Goal: Check status: Check status

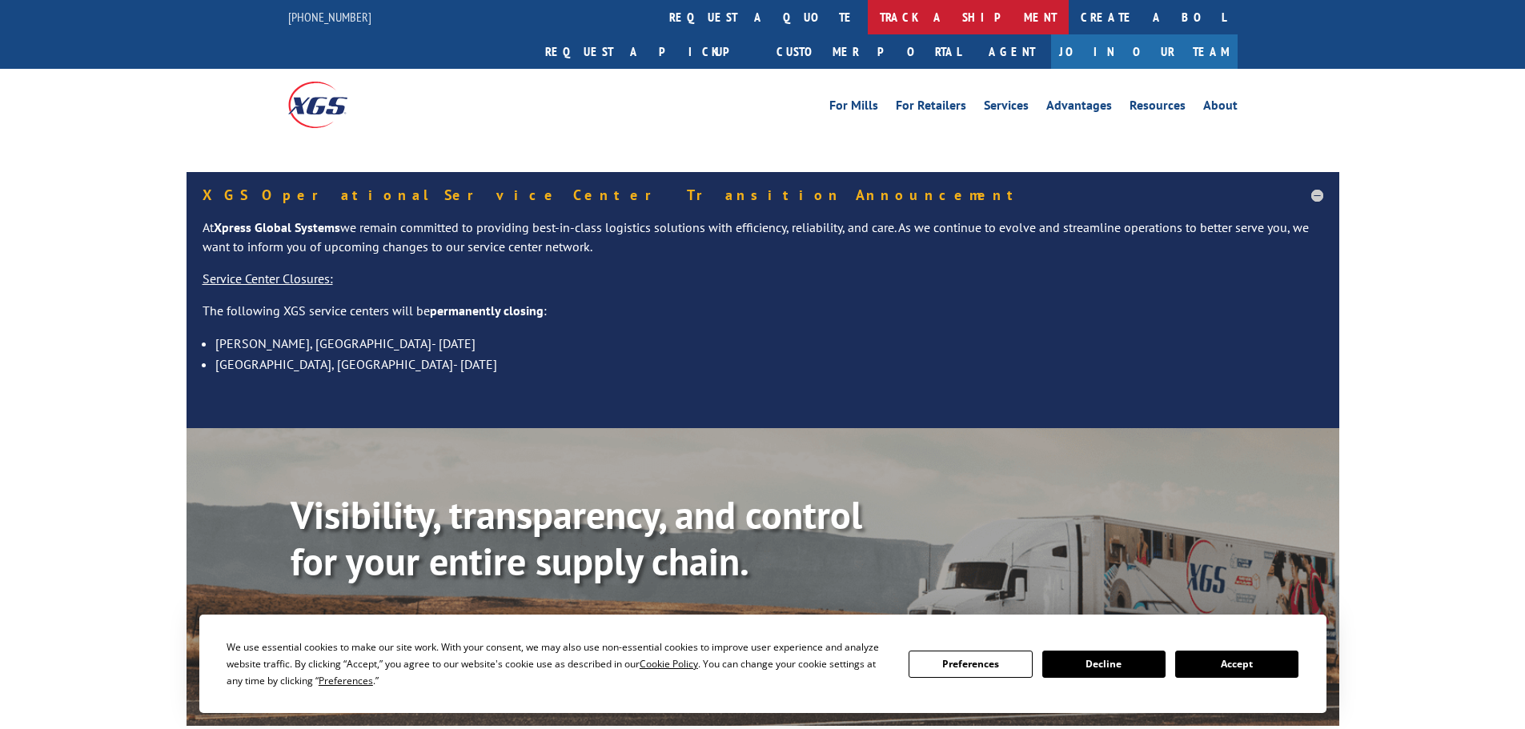
click at [868, 20] on link "track a shipment" at bounding box center [968, 17] width 201 height 34
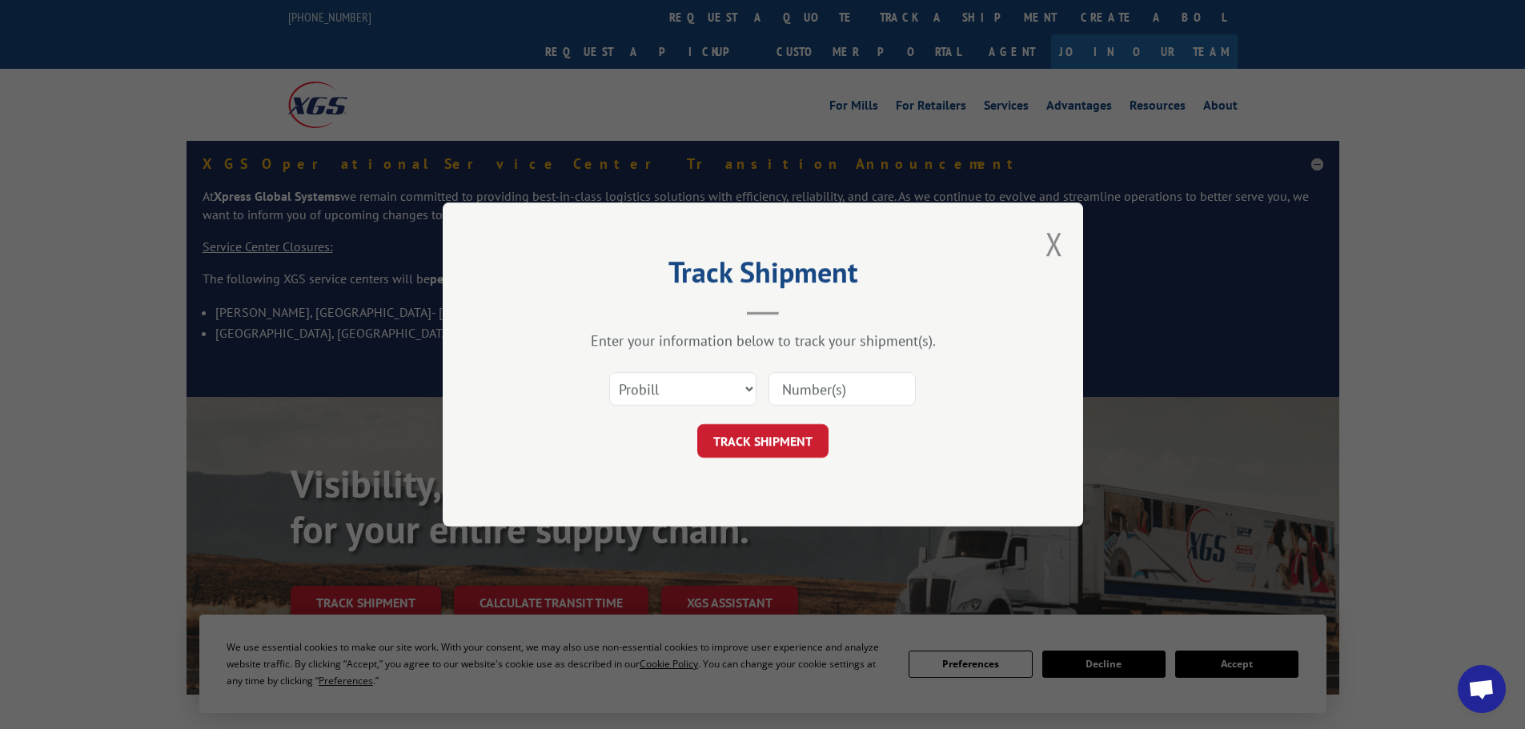
click at [675, 383] on select "Select category... Probill BOL PO" at bounding box center [682, 389] width 147 height 34
select select "po"
click at [609, 372] on select "Select category... Probill BOL PO" at bounding box center [682, 389] width 147 height 34
paste input "12510181"
type input "12510181"
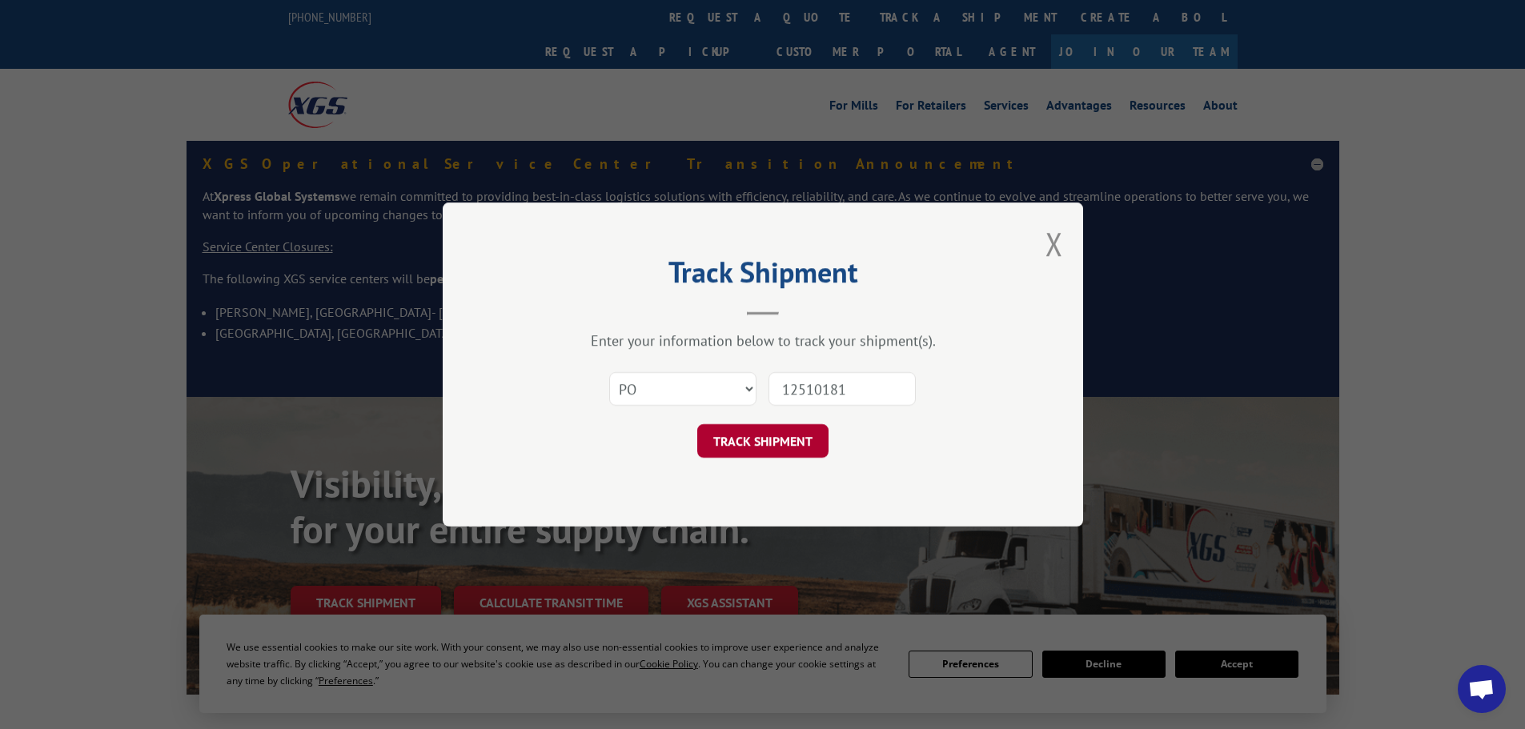
click at [772, 441] on button "TRACK SHIPMENT" at bounding box center [762, 441] width 131 height 34
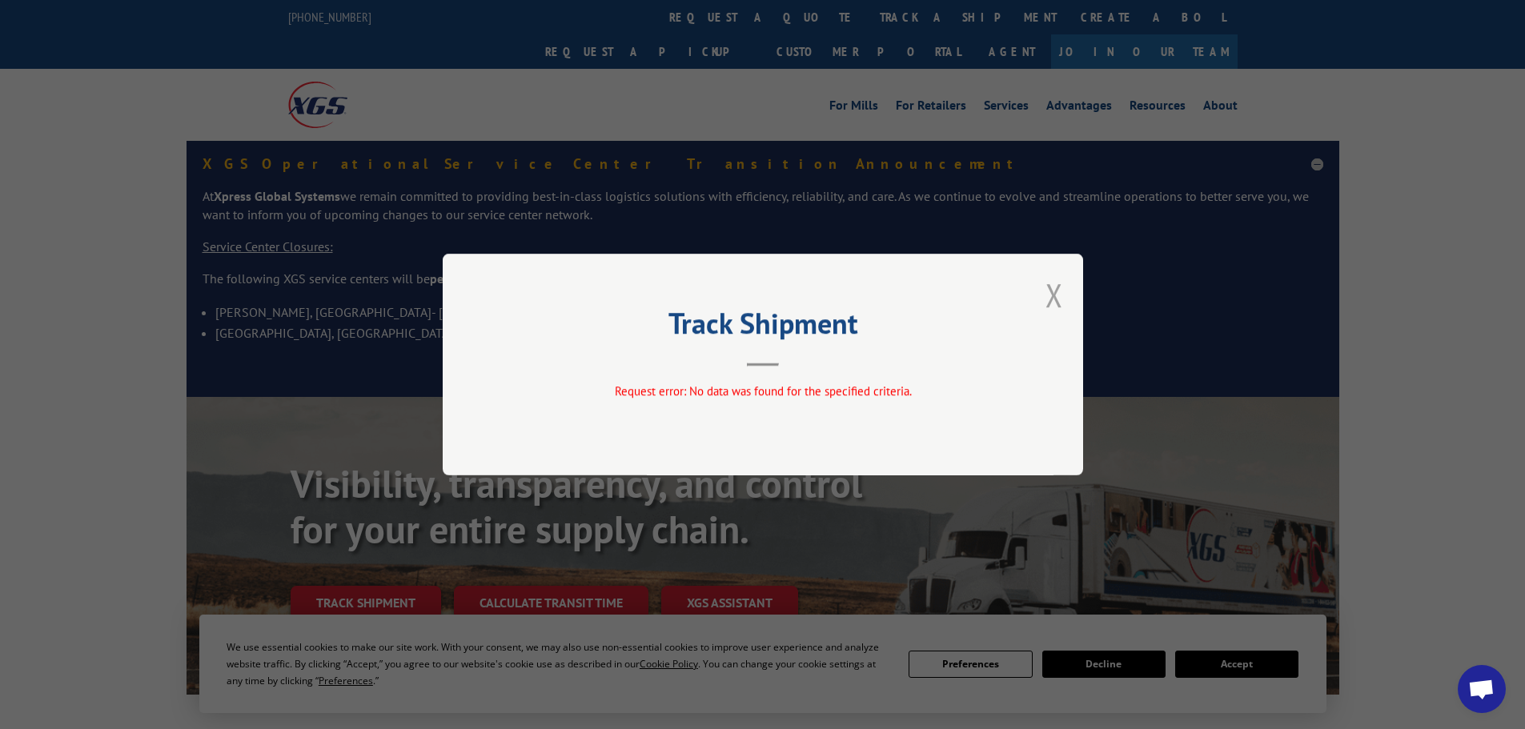
click at [1058, 292] on button "Close modal" at bounding box center [1054, 295] width 18 height 42
